Goal: Task Accomplishment & Management: Use online tool/utility

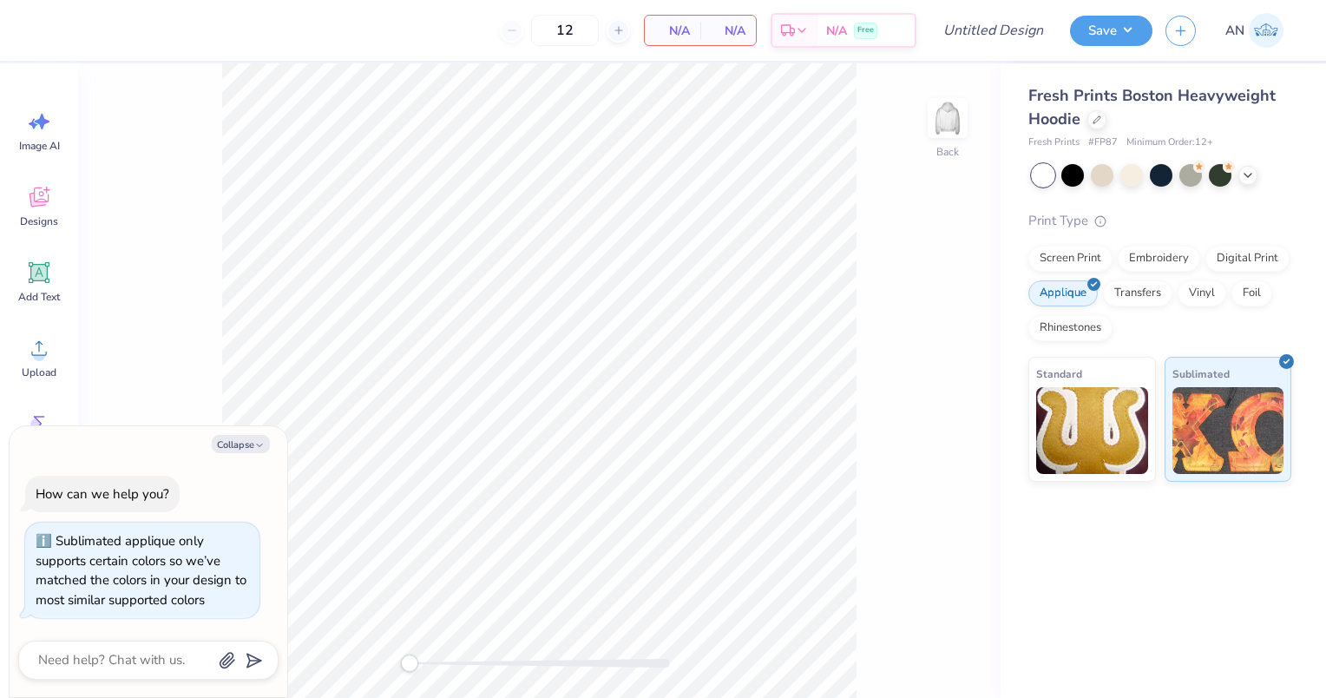
scroll to position [14, 0]
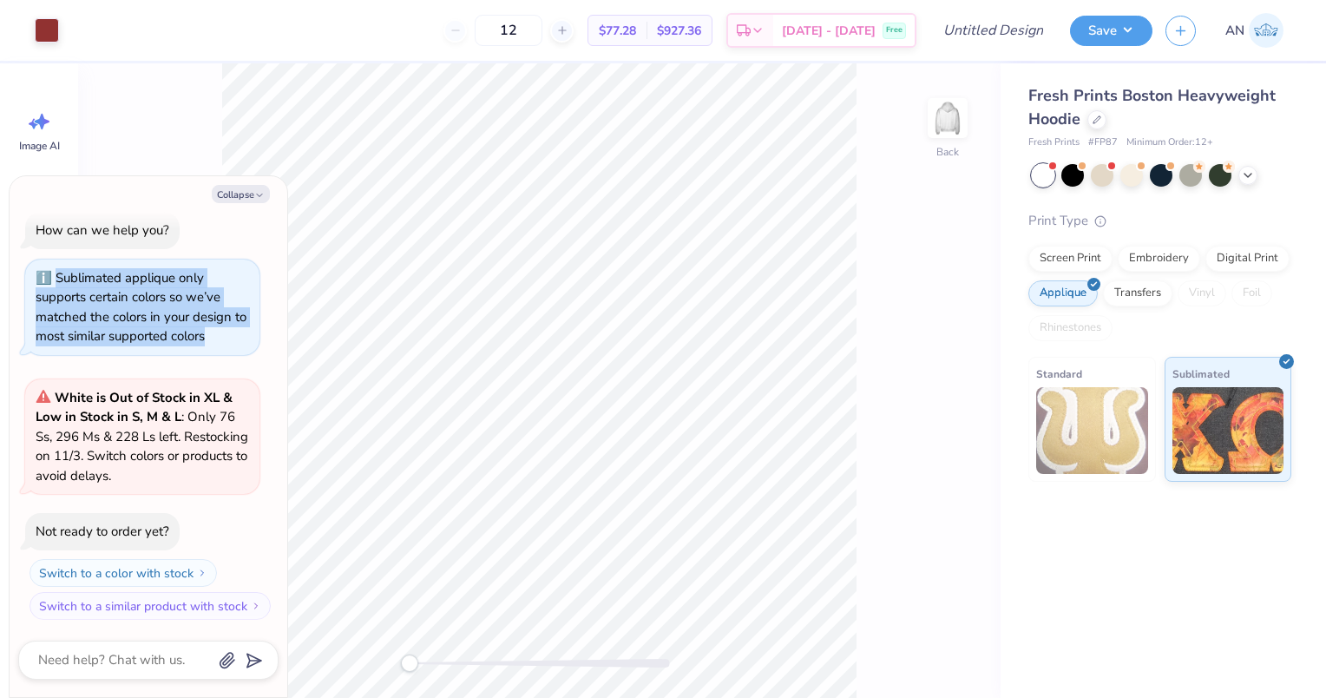
drag, startPoint x: 56, startPoint y: 276, endPoint x: 242, endPoint y: 351, distance: 200.1
click at [242, 351] on div "Sublimated applique only supports certain colors so we’ve matched the colors in…" at bounding box center [142, 306] width 234 height 95
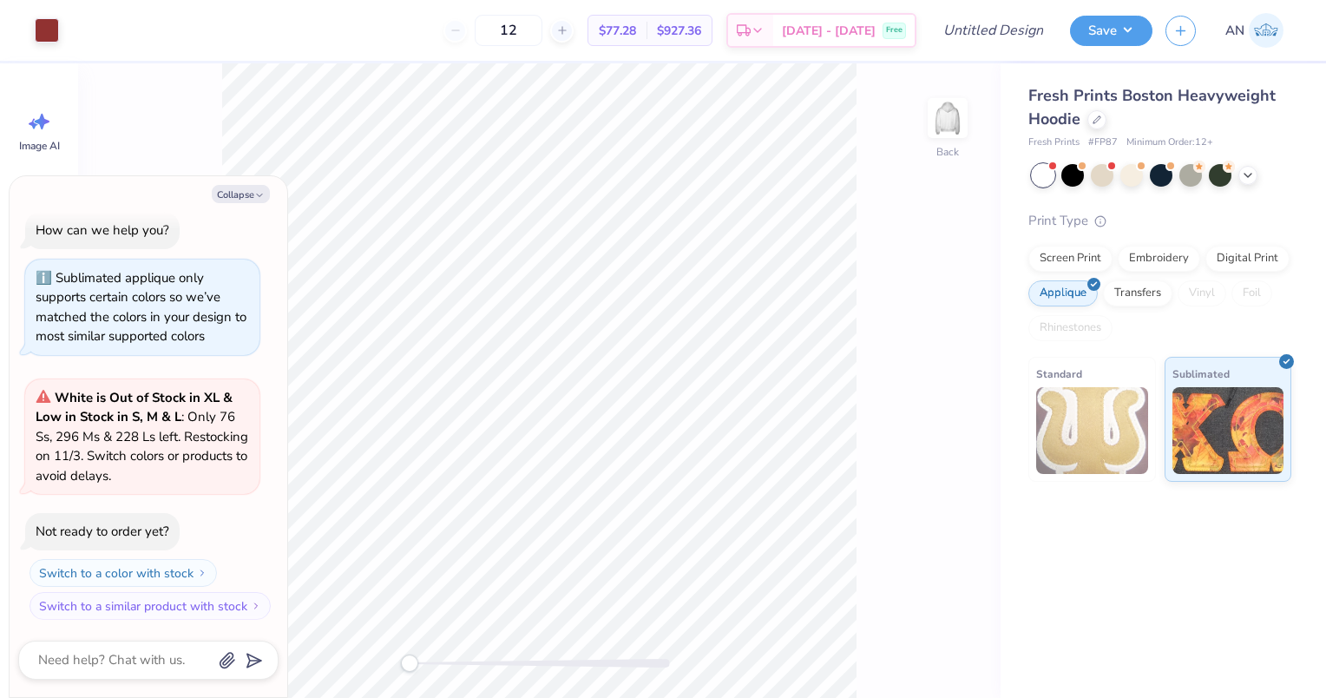
click at [882, 364] on div "Back" at bounding box center [539, 380] width 922 height 634
click at [1138, 420] on img at bounding box center [1092, 430] width 112 height 87
click at [244, 191] on button "Collapse" at bounding box center [241, 194] width 58 height 18
type textarea "x"
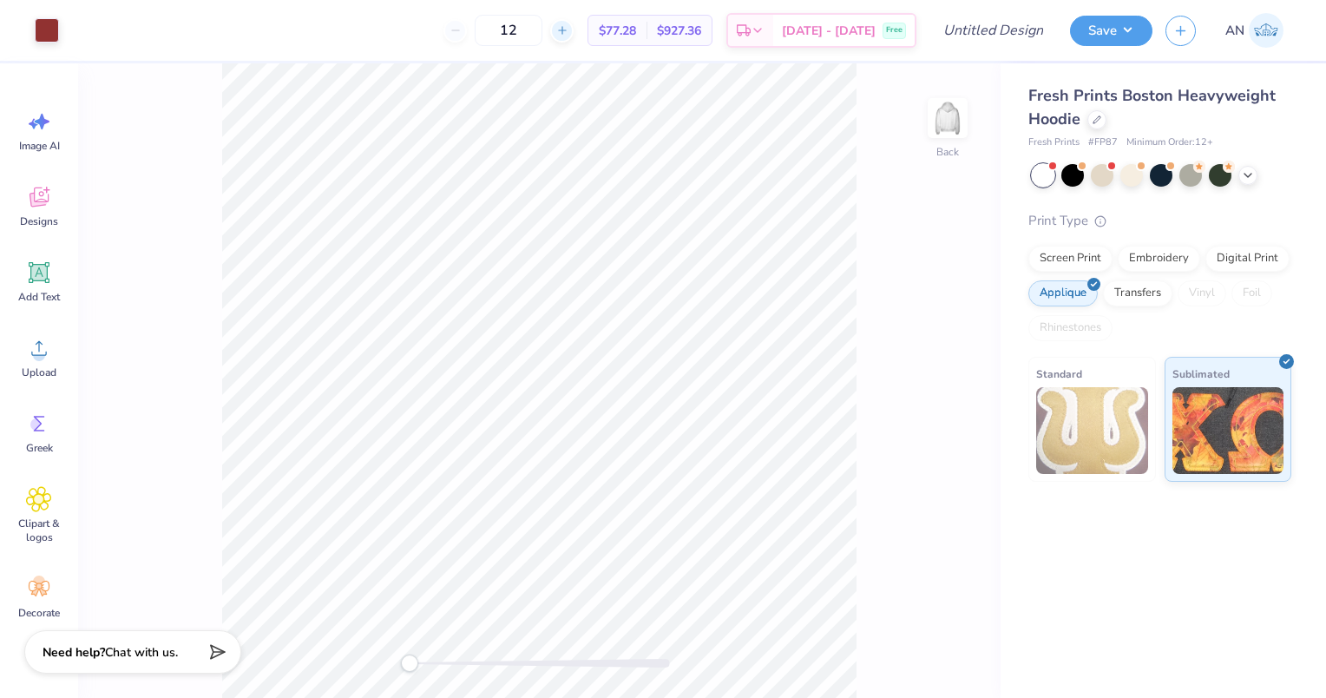
click at [568, 29] on icon at bounding box center [562, 30] width 12 height 12
click at [461, 28] on icon at bounding box center [455, 30] width 12 height 12
type input "12"
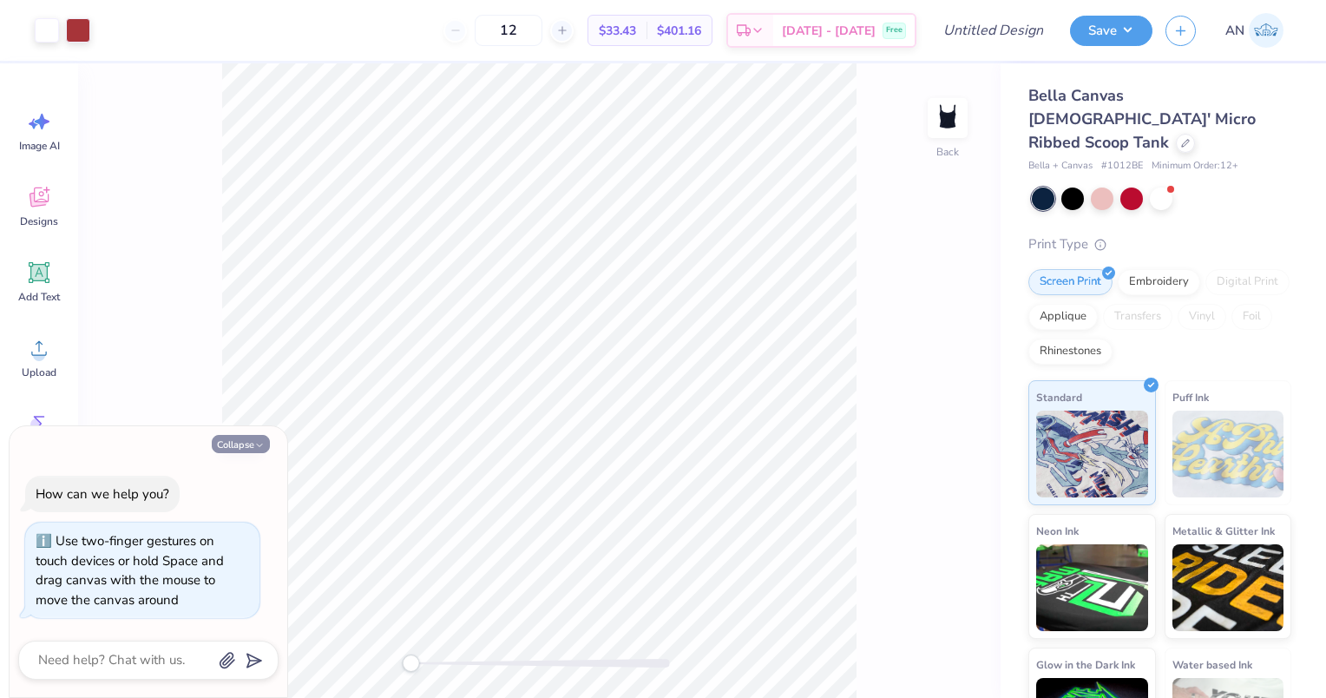
click at [250, 444] on button "Collapse" at bounding box center [241, 444] width 58 height 18
type textarea "x"
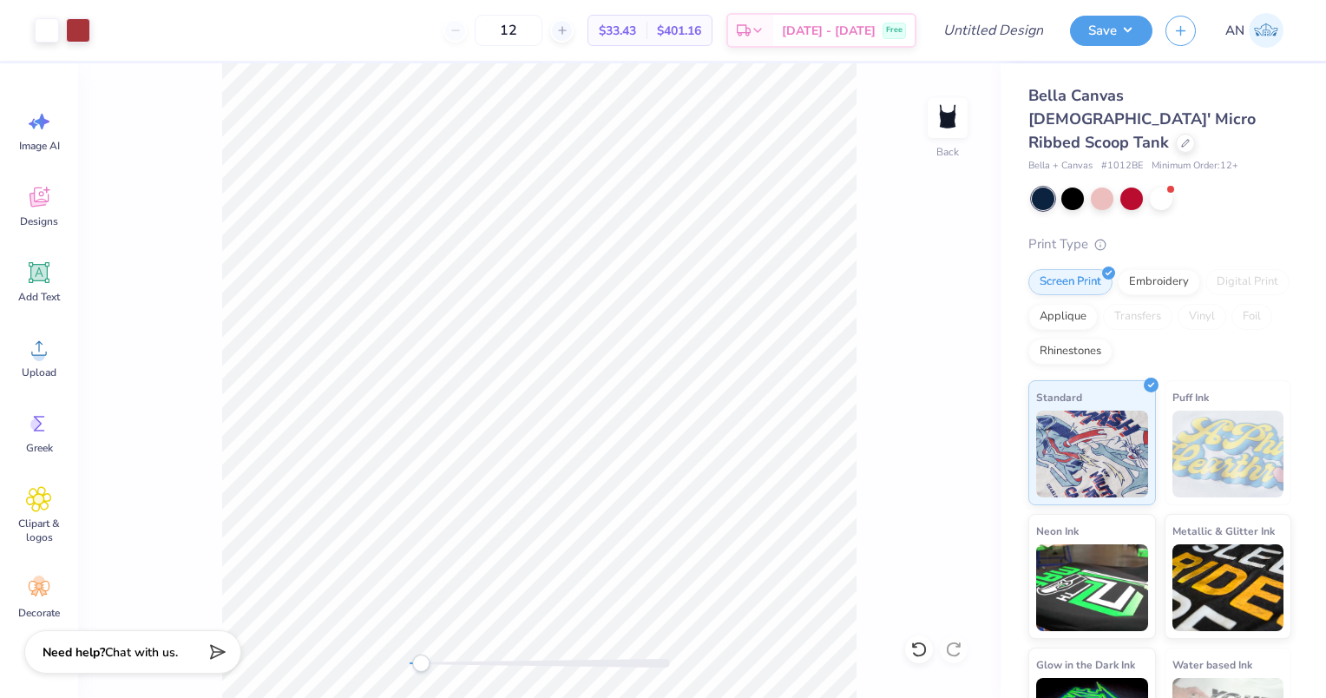
click at [857, 420] on div "Back" at bounding box center [539, 380] width 922 height 634
